Goal: Information Seeking & Learning: Learn about a topic

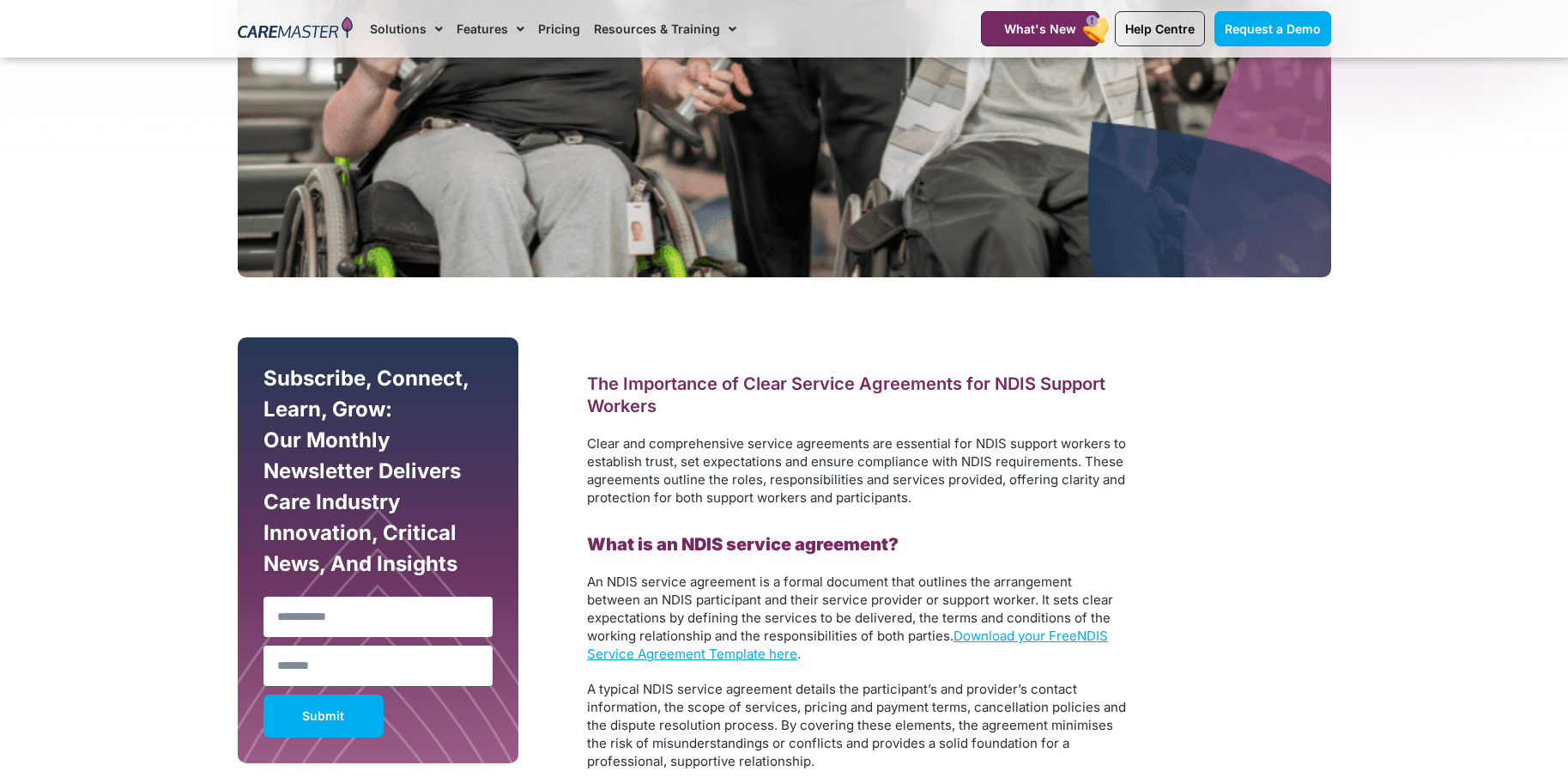
scroll to position [944, 0]
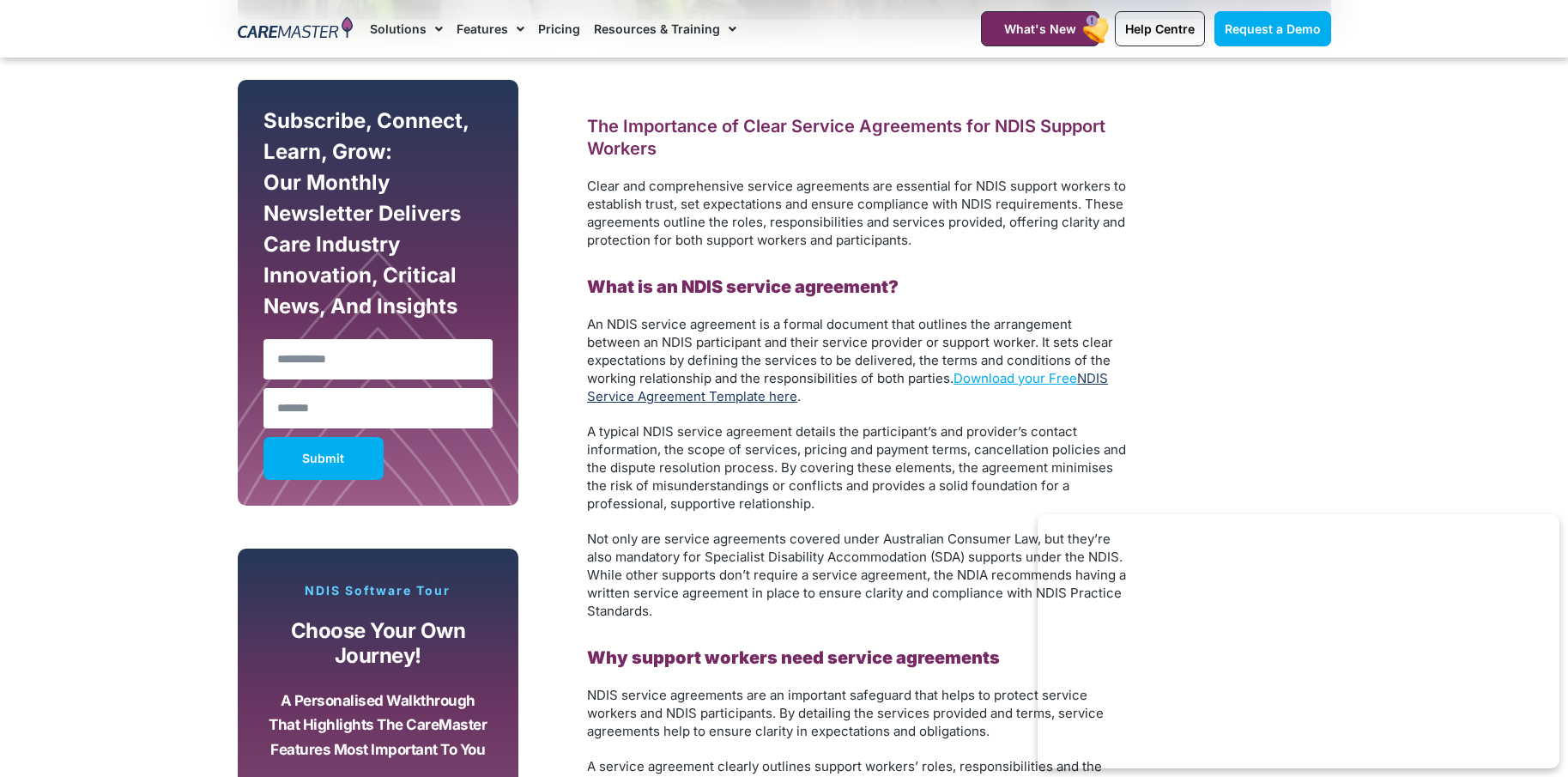
click at [686, 398] on link "NDIS Service Agreement Template here" at bounding box center [847, 386] width 521 height 34
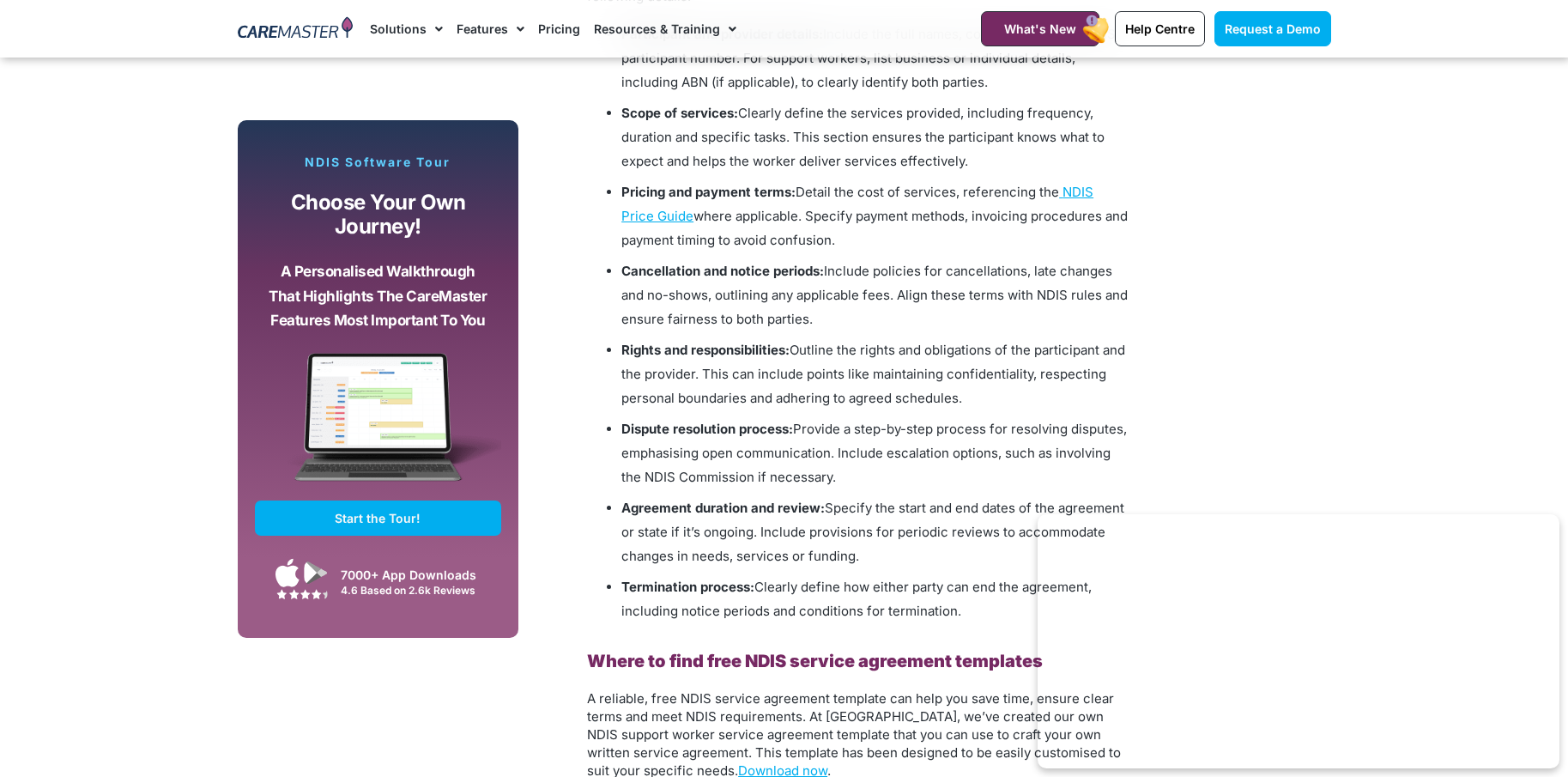
scroll to position [1802, 0]
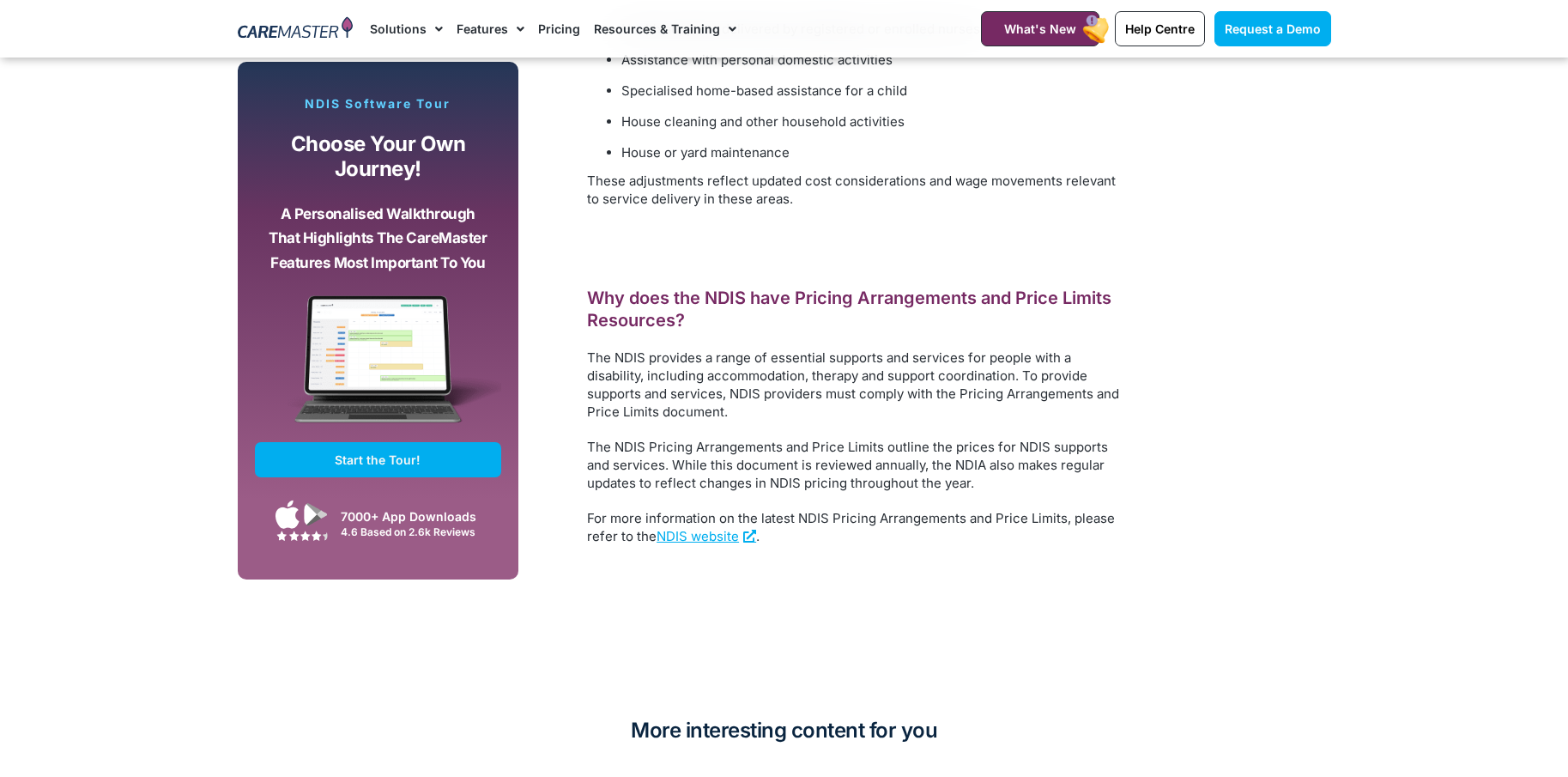
scroll to position [3433, 0]
